Goal: Navigation & Orientation: Understand site structure

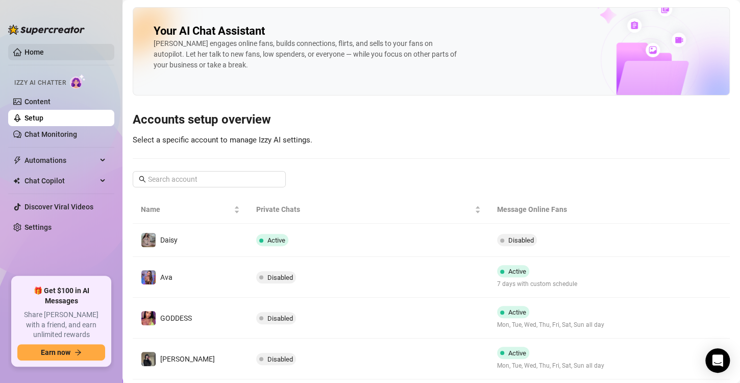
click at [34, 52] on link "Home" at bounding box center [33, 52] width 19 height 8
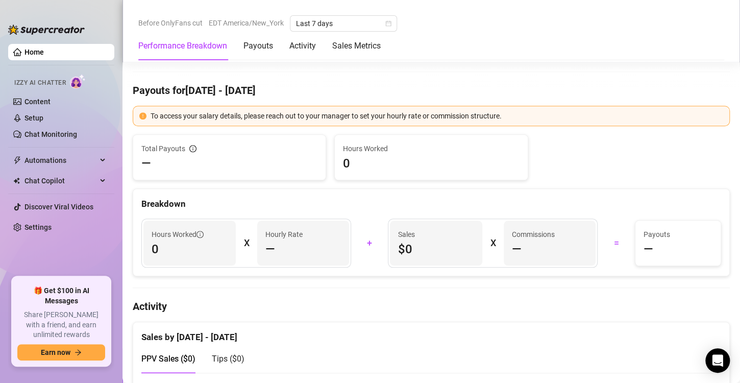
scroll to position [255, 0]
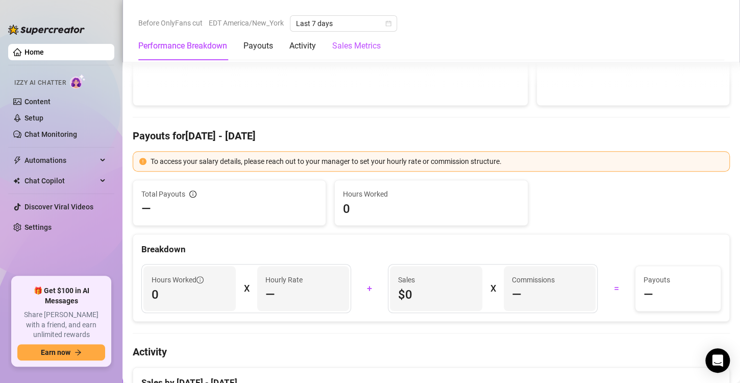
click at [356, 48] on Metrics "Sales Metrics" at bounding box center [356, 46] width 48 height 12
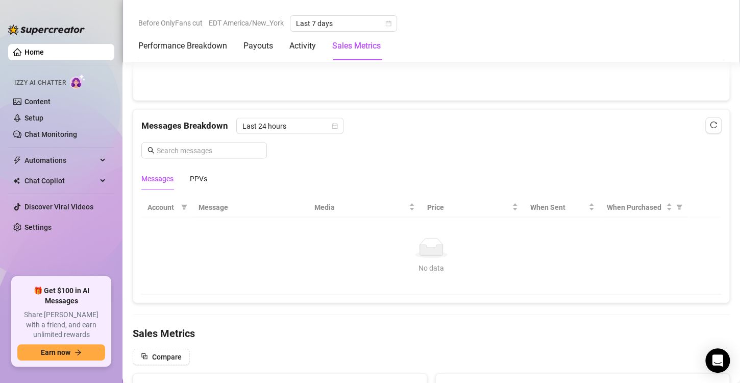
scroll to position [868, 0]
click at [252, 43] on div "Payouts" at bounding box center [258, 46] width 30 height 12
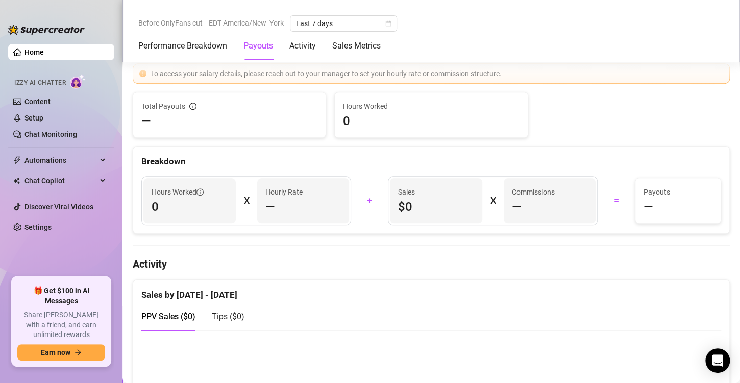
scroll to position [315, 0]
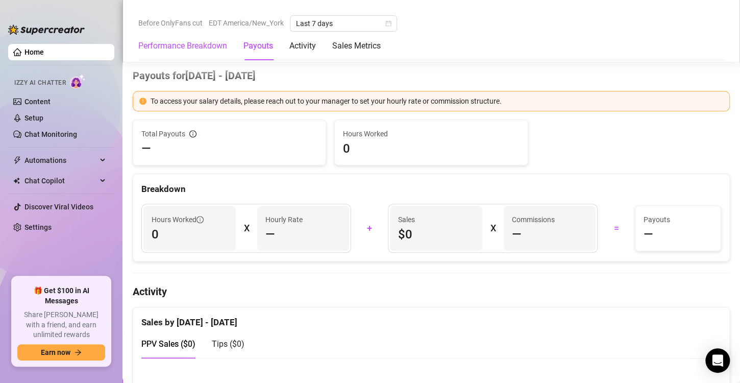
click at [167, 49] on Breakdown "Performance Breakdown" at bounding box center [182, 46] width 89 height 12
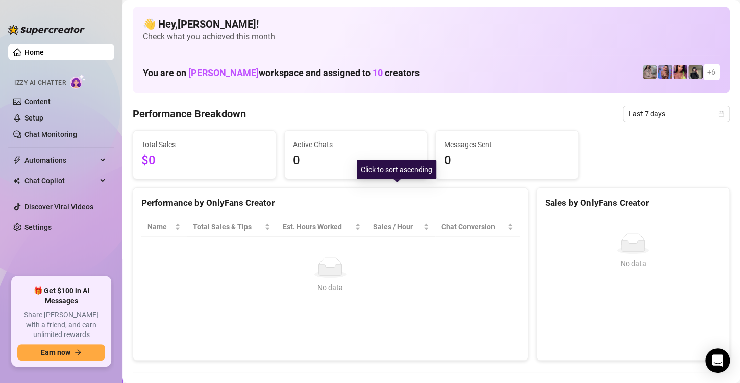
scroll to position [0, 0]
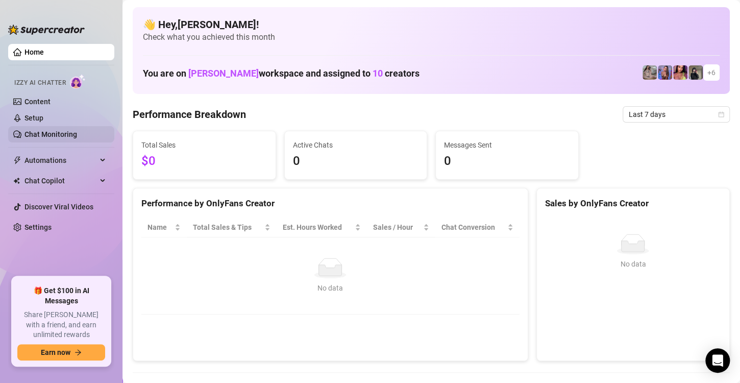
click at [73, 136] on link "Chat Monitoring" at bounding box center [50, 134] width 53 height 8
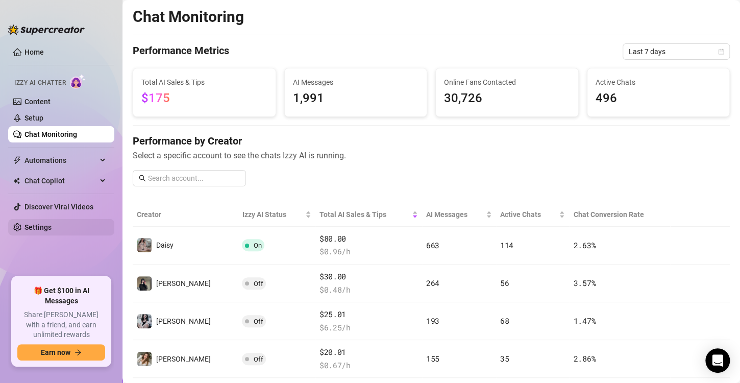
click at [46, 228] on link "Settings" at bounding box center [37, 227] width 27 height 8
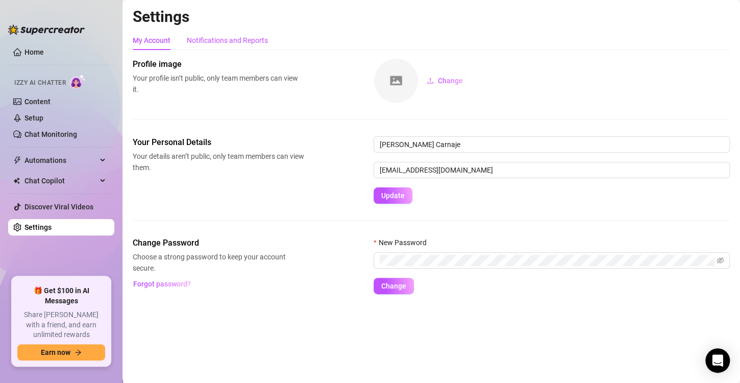
click at [219, 40] on div "Notifications and Reports" at bounding box center [227, 40] width 81 height 11
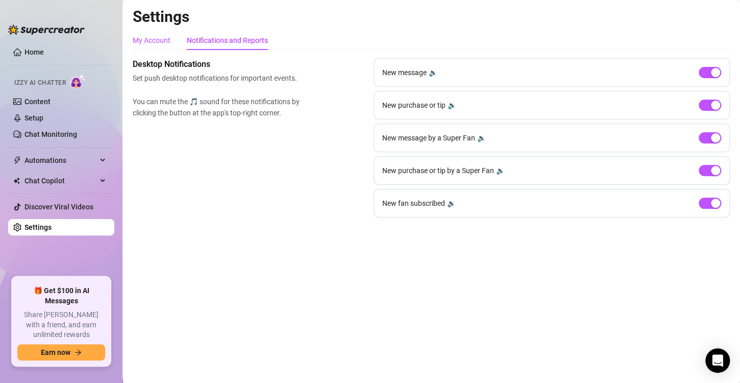
click at [152, 41] on div "My Account" at bounding box center [152, 40] width 38 height 11
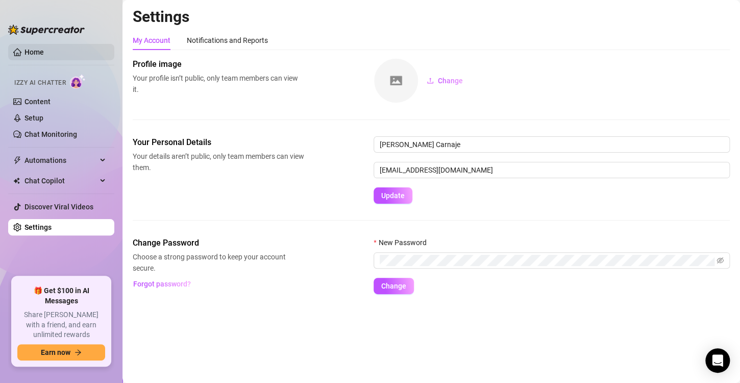
click at [36, 50] on link "Home" at bounding box center [33, 52] width 19 height 8
